Goal: Task Accomplishment & Management: Complete application form

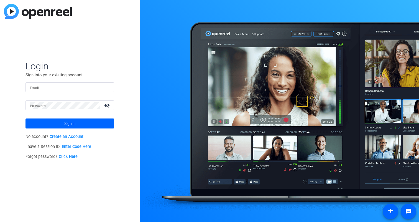
click at [49, 86] on input "Email" at bounding box center [70, 87] width 80 height 7
type input "[EMAIL_ADDRESS][DOMAIN_NAME]"
click at [25, 118] on button "Sign in" at bounding box center [69, 123] width 89 height 10
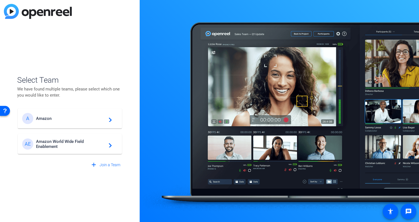
click at [51, 144] on span "Amazon World Wide Field Enablement" at bounding box center [70, 144] width 69 height 10
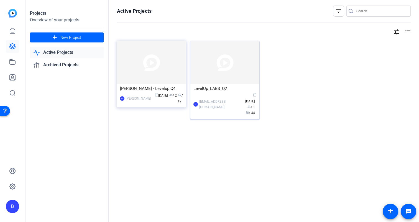
click at [218, 88] on div "LevelUp_LABS_Q2" at bounding box center [224, 88] width 63 height 8
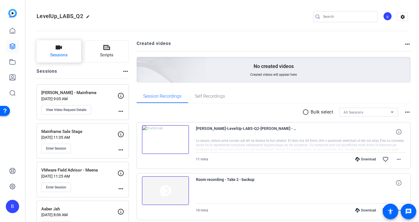
click at [69, 53] on button "Sessions" at bounding box center [59, 51] width 45 height 22
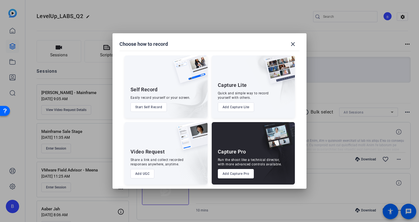
click at [155, 104] on button "Start Self Record" at bounding box center [148, 106] width 37 height 9
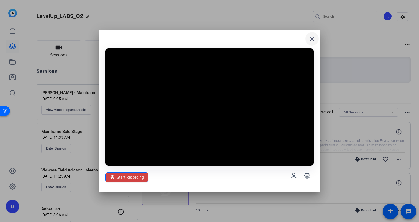
click at [311, 39] on mat-icon "close" at bounding box center [312, 38] width 7 height 7
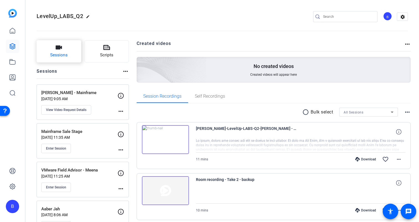
click at [57, 50] on icon "button" at bounding box center [58, 47] width 7 height 7
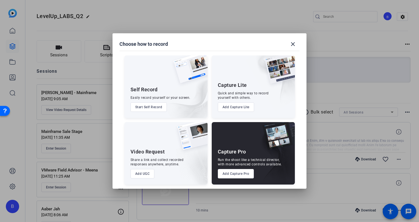
click at [142, 175] on button "Add UGC" at bounding box center [142, 173] width 24 height 9
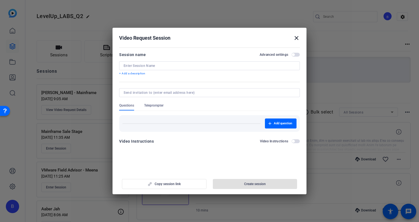
click at [151, 66] on input at bounding box center [210, 65] width 172 height 4
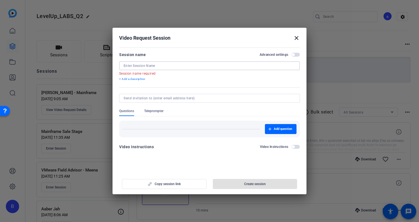
click at [156, 66] on input at bounding box center [210, 65] width 172 height 4
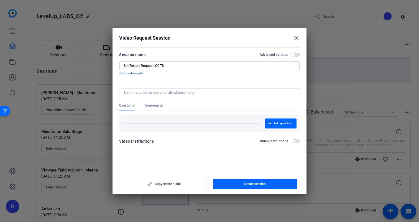
type input "SelfRecordRequest_OCT8"
click at [165, 94] on input at bounding box center [209, 92] width 170 height 4
click at [165, 92] on input at bounding box center [209, 92] width 170 height 4
click at [155, 92] on input at bounding box center [209, 92] width 170 height 4
paste input "[EMAIL_ADDRESS][DOMAIN_NAME]"
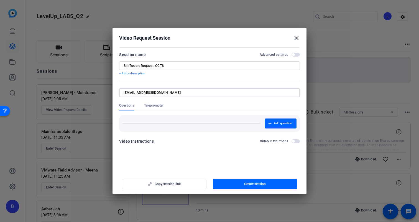
type input "[EMAIL_ADDRESS][DOMAIN_NAME]"
click at [171, 184] on div "Copy session link Create session" at bounding box center [209, 182] width 181 height 14
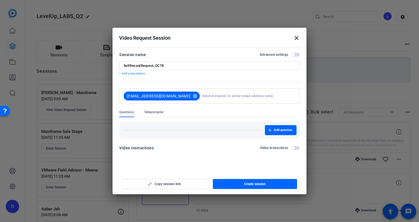
click at [170, 184] on div "Copy session link Create session" at bounding box center [209, 182] width 181 height 14
click at [242, 183] on span "button" at bounding box center [255, 183] width 84 height 13
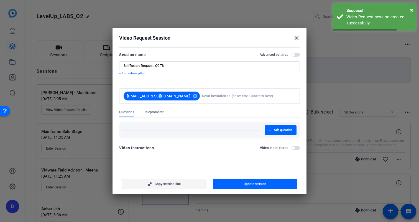
click at [181, 183] on span "button" at bounding box center [164, 183] width 84 height 13
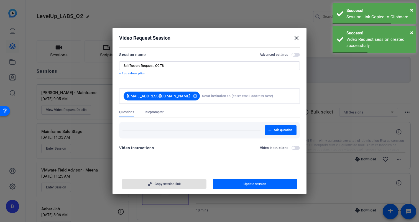
click at [296, 38] on mat-icon "close" at bounding box center [296, 38] width 7 height 7
